Goal: Task Accomplishment & Management: Manage account settings

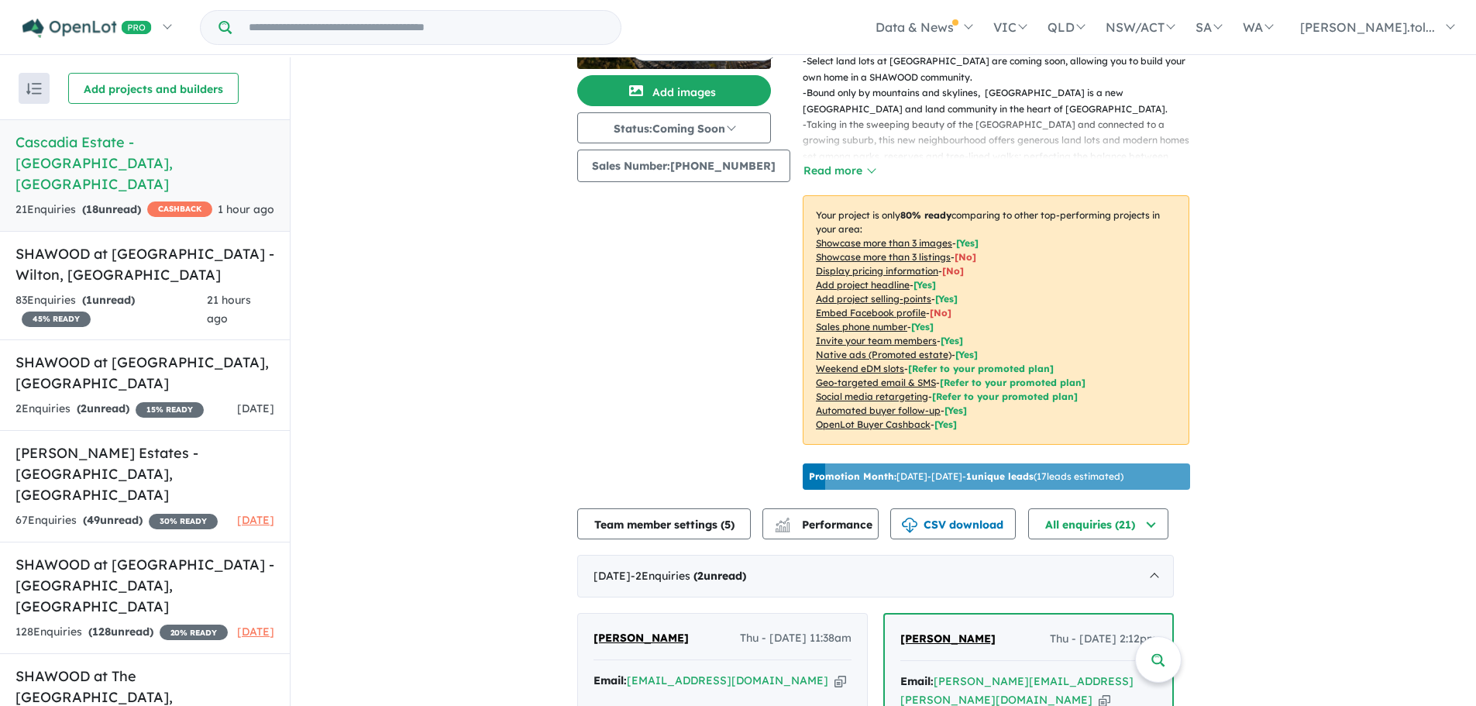
scroll to position [388, 0]
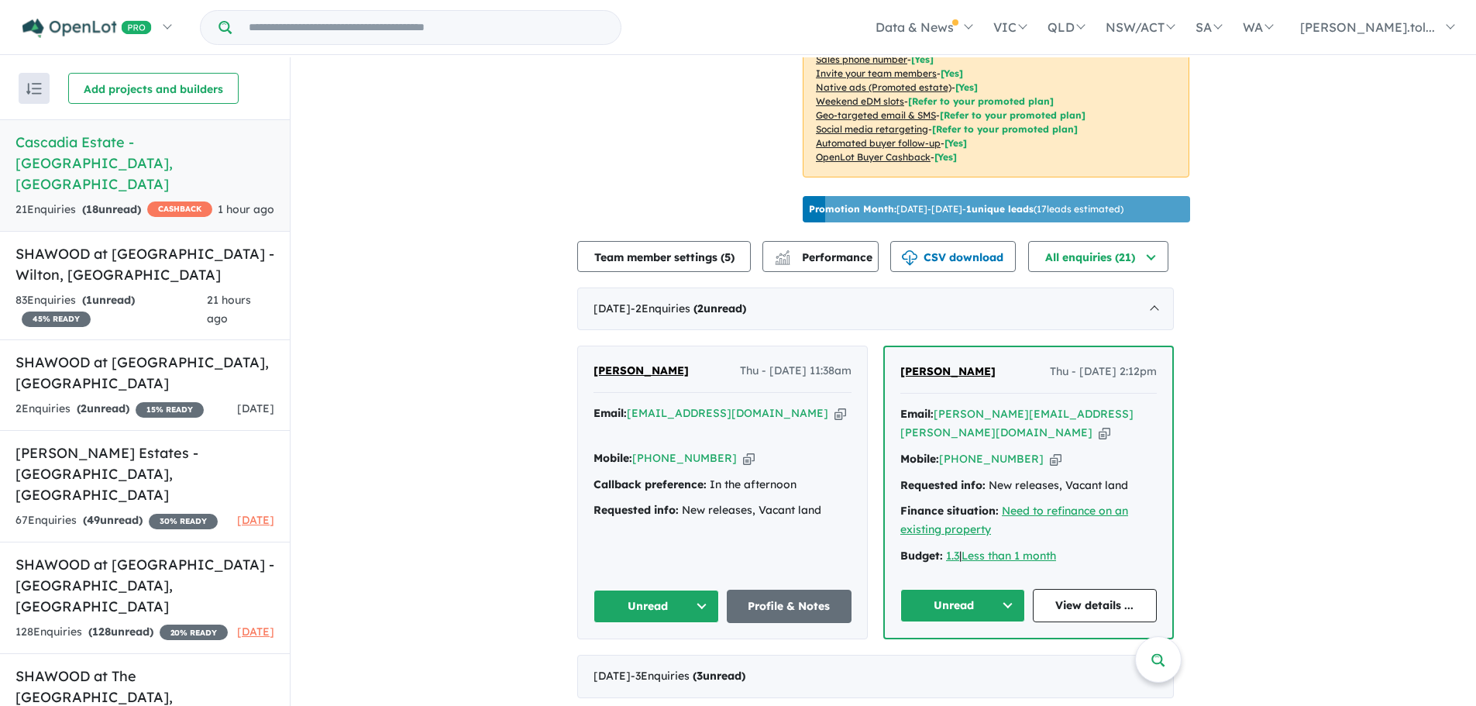
click at [743, 450] on icon "button" at bounding box center [749, 458] width 12 height 16
drag, startPoint x: 802, startPoint y: 459, endPoint x: 584, endPoint y: 467, distance: 218.7
click at [584, 467] on div "[PERSON_NAME] Thu - [DATE] 11:38am Email: [EMAIL_ADDRESS][DOMAIN_NAME] Copied! …" at bounding box center [722, 491] width 289 height 291
copy div "Callback preference: In the afternoon"
drag, startPoint x: 838, startPoint y: 484, endPoint x: 589, endPoint y: 485, distance: 248.8
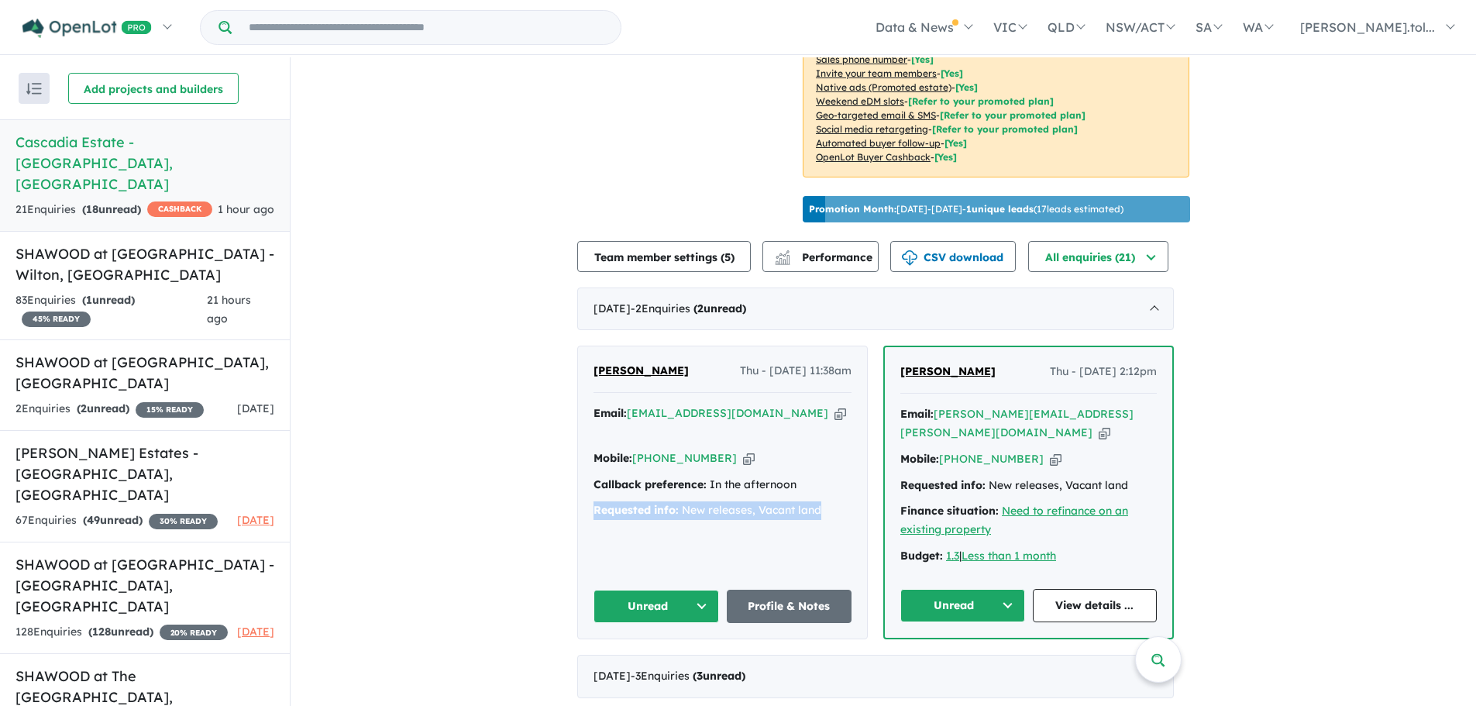
click at [589, 485] on div "[PERSON_NAME] Thu - [DATE] 11:38am Email: [EMAIL_ADDRESS][DOMAIN_NAME] Copied! …" at bounding box center [722, 491] width 289 height 291
copy div "Requested info: New releases, Vacant land"
click at [972, 589] on button "Unread" at bounding box center [963, 605] width 125 height 33
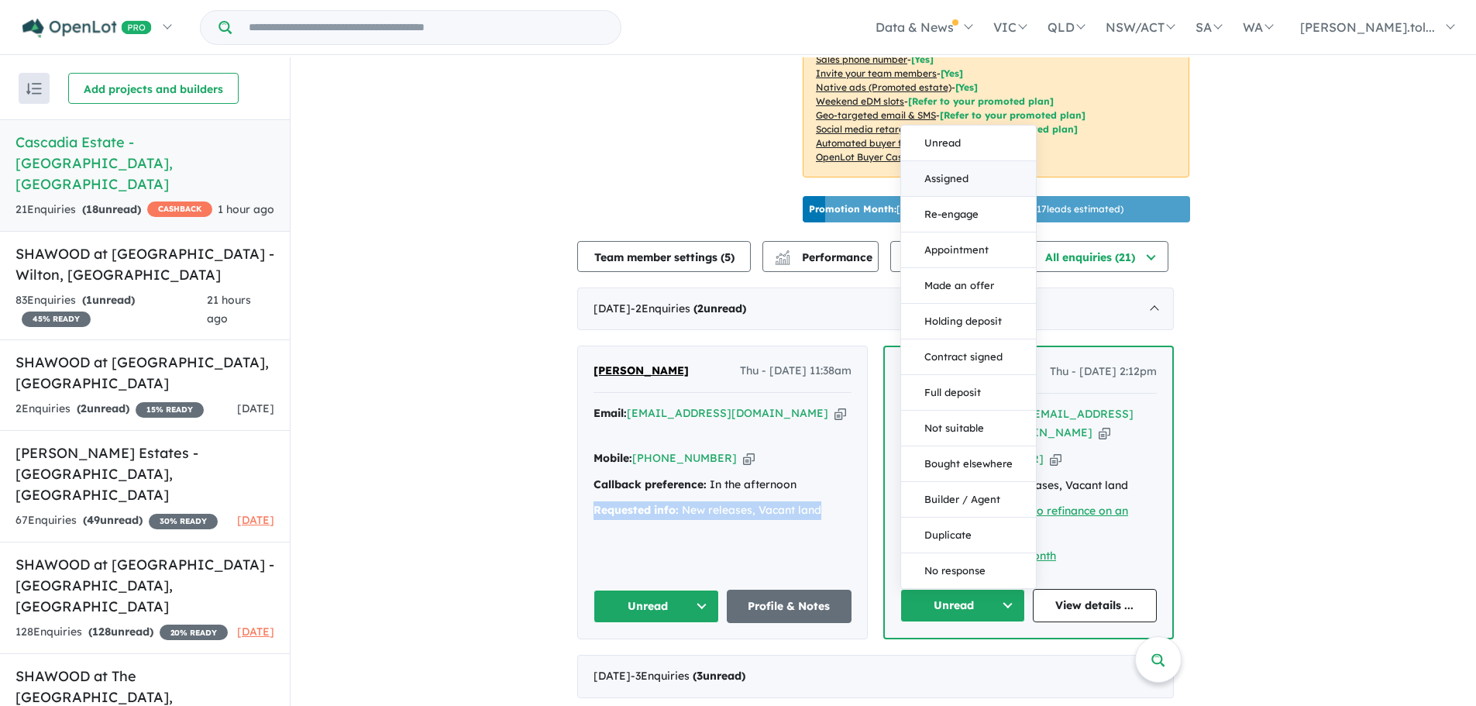
click at [992, 161] on button "Assigned" at bounding box center [968, 179] width 135 height 36
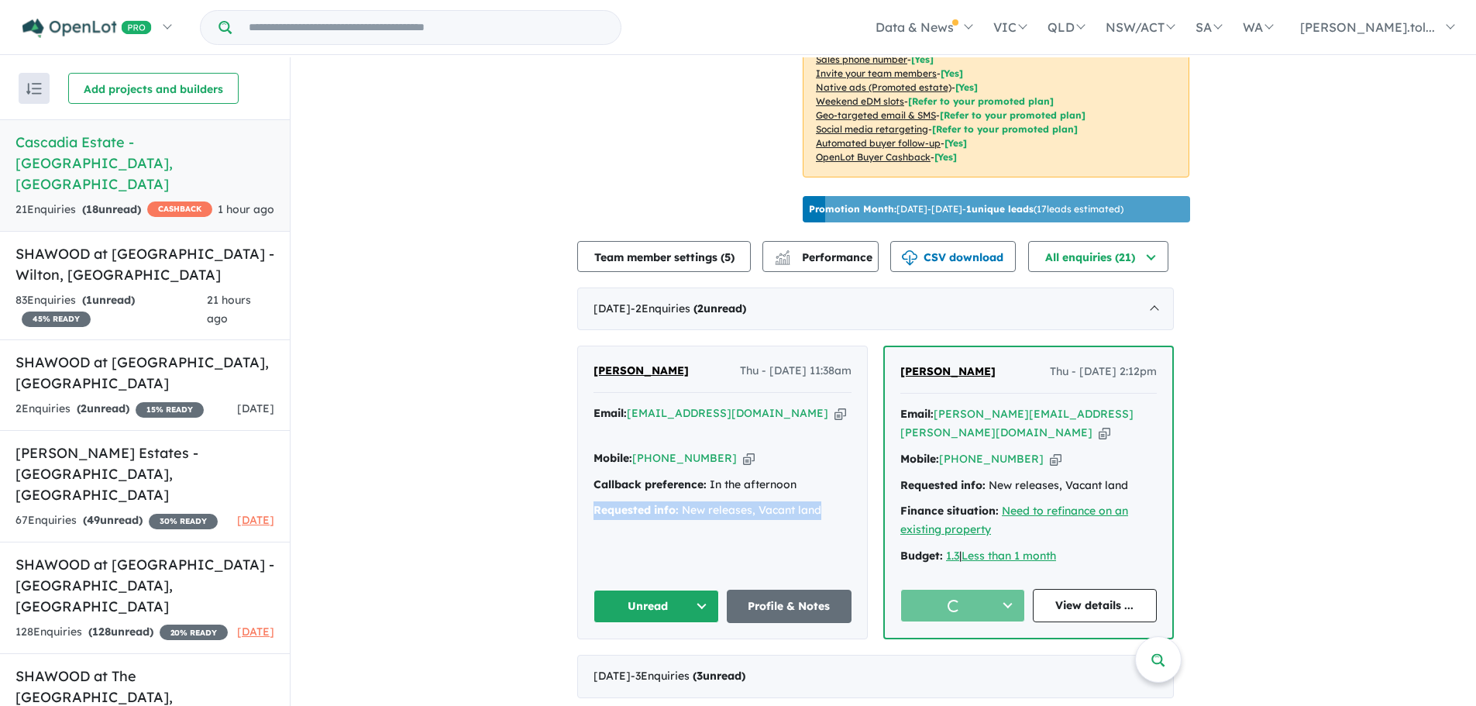
click at [661, 590] on button "Unread" at bounding box center [657, 606] width 126 height 33
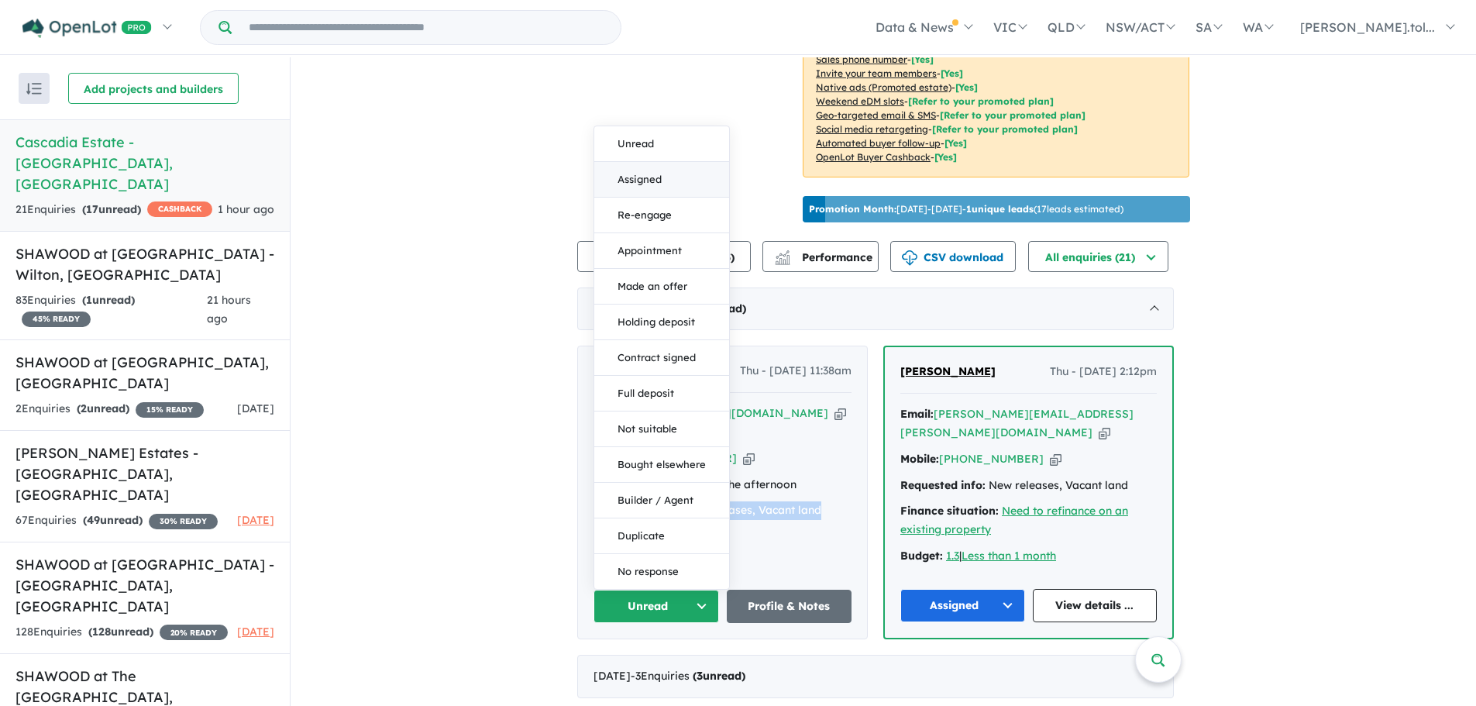
click at [671, 162] on button "Assigned" at bounding box center [661, 180] width 135 height 36
